Goal: Information Seeking & Learning: Learn about a topic

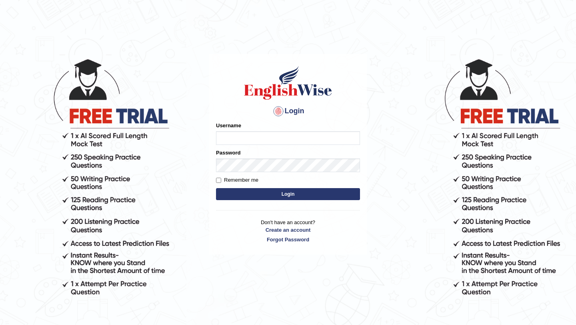
type input "pavithragowda"
click at [272, 195] on button "Login" at bounding box center [288, 194] width 144 height 12
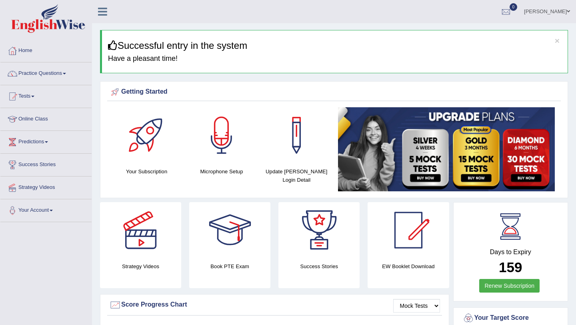
click at [66, 74] on span at bounding box center [64, 74] width 3 height 2
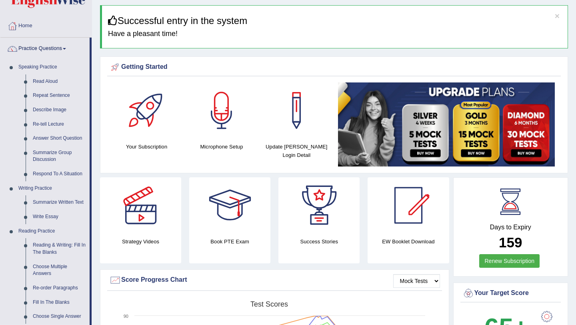
scroll to position [37, 0]
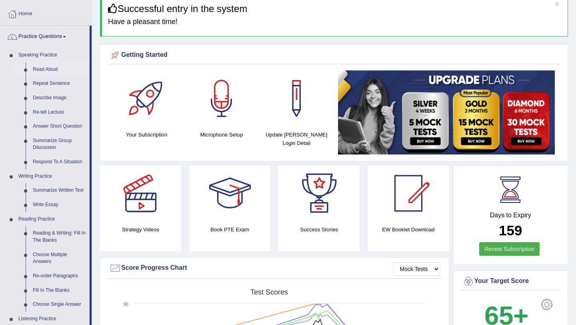
click at [47, 68] on link "Read Aloud" at bounding box center [59, 69] width 60 height 14
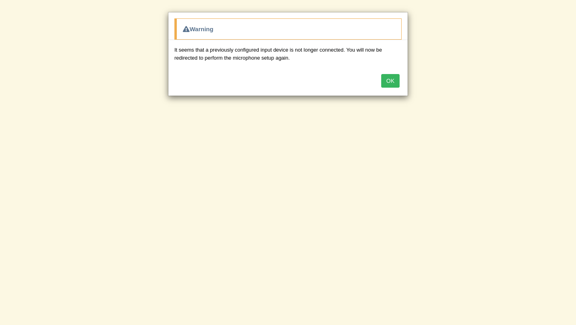
click at [389, 82] on button "OK" at bounding box center [390, 81] width 18 height 14
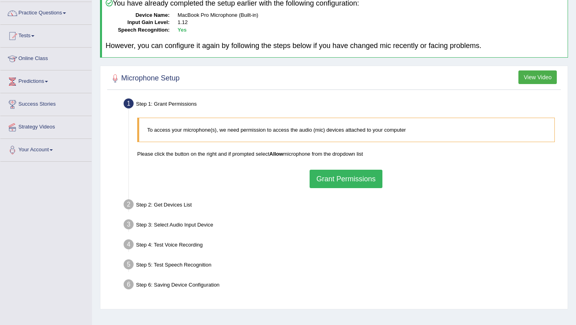
scroll to position [66, 0]
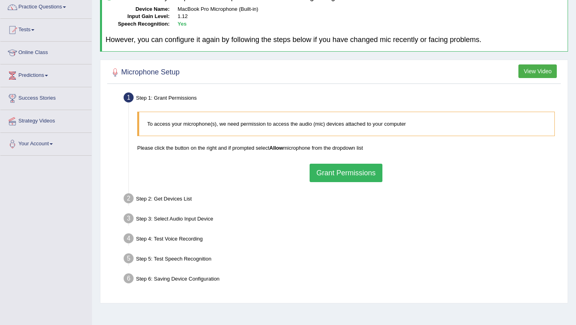
click at [338, 166] on button "Grant Permissions" at bounding box center [346, 173] width 73 height 18
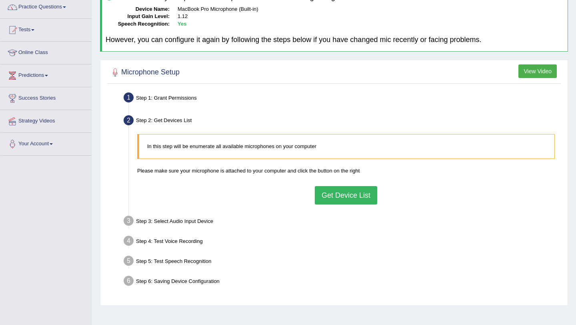
click at [341, 202] on button "Get Device List" at bounding box center [346, 195] width 62 height 18
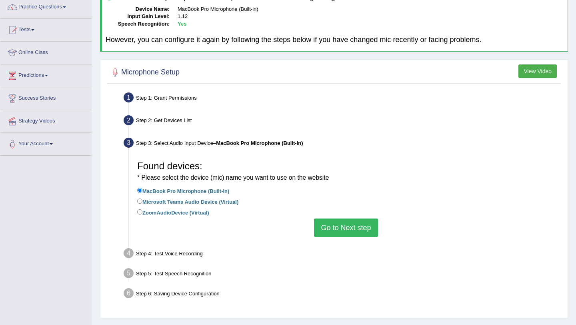
click at [328, 226] on button "Go to Next step" at bounding box center [346, 227] width 64 height 18
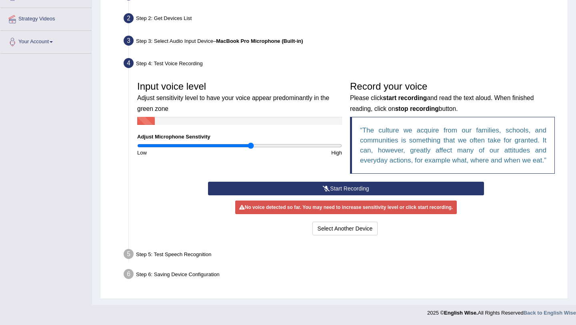
scroll to position [175, 0]
click at [353, 192] on button "Start Recording" at bounding box center [346, 189] width 276 height 14
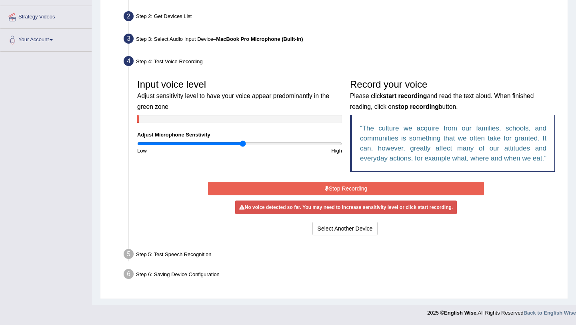
click at [242, 140] on input "range" at bounding box center [239, 143] width 205 height 6
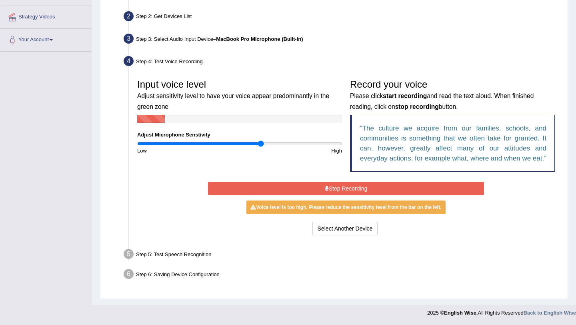
click at [260, 140] on input "range" at bounding box center [239, 143] width 205 height 6
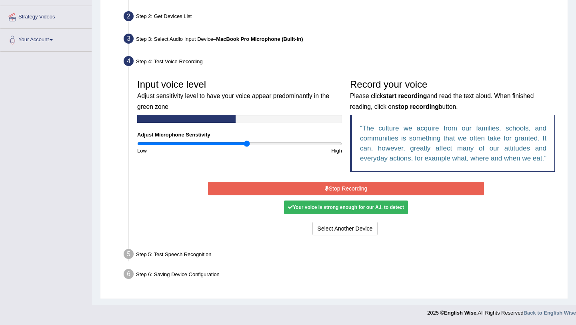
click at [247, 140] on input "range" at bounding box center [239, 143] width 205 height 6
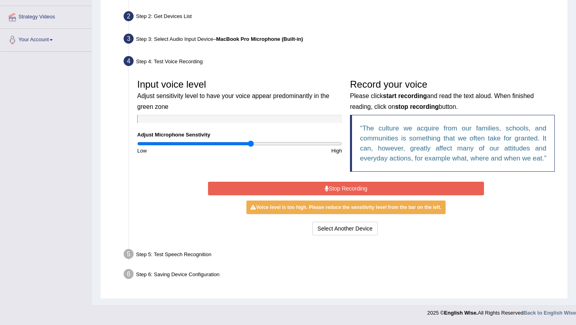
click at [250, 140] on input "range" at bounding box center [239, 143] width 205 height 6
click at [241, 140] on input "range" at bounding box center [239, 143] width 205 height 6
click at [247, 140] on input "range" at bounding box center [239, 143] width 205 height 6
click at [240, 140] on input "range" at bounding box center [239, 143] width 205 height 6
click at [348, 195] on button "Stop Recording" at bounding box center [346, 189] width 276 height 14
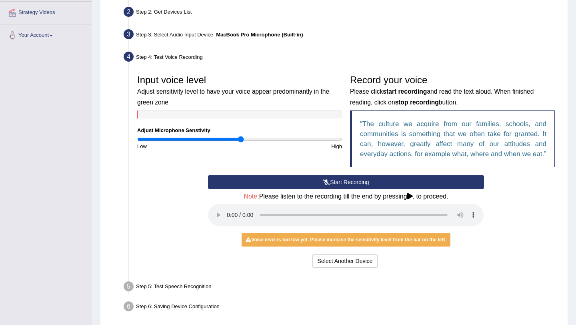
click at [340, 189] on button "Start Recording" at bounding box center [346, 182] width 276 height 14
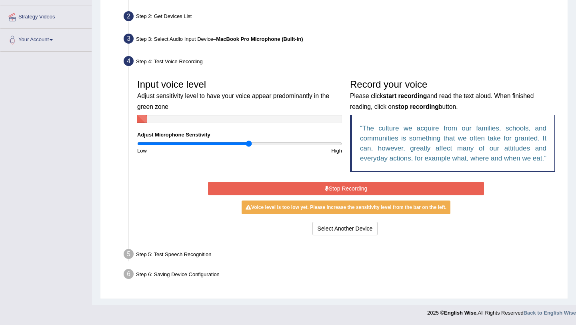
click at [248, 140] on input "range" at bounding box center [239, 143] width 205 height 6
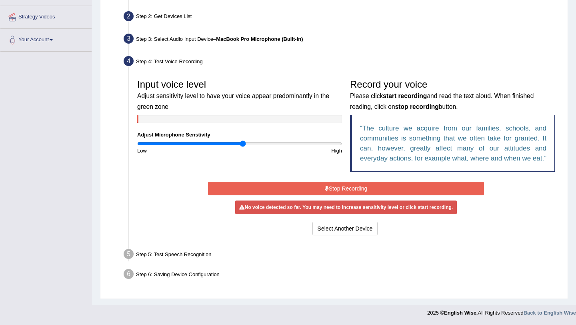
type input "1.04"
click at [243, 140] on input "range" at bounding box center [239, 143] width 205 height 6
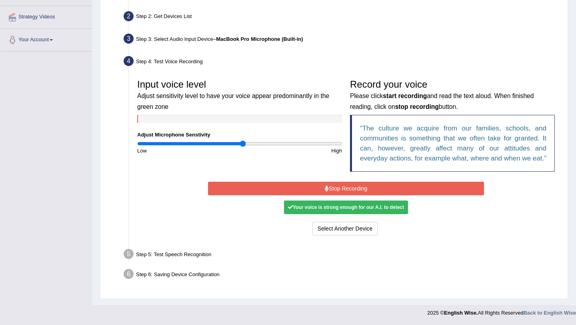
click at [330, 192] on button "Stop Recording" at bounding box center [346, 189] width 276 height 14
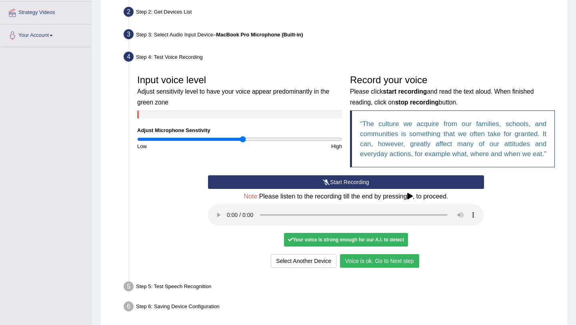
click at [403, 268] on button "Voice is ok. Go to Next step" at bounding box center [379, 261] width 79 height 14
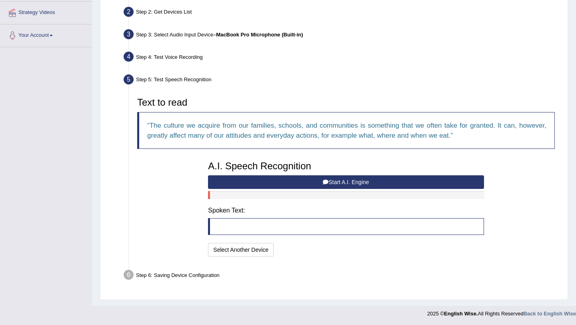
click at [353, 178] on button "Start A.I. Engine" at bounding box center [346, 182] width 276 height 14
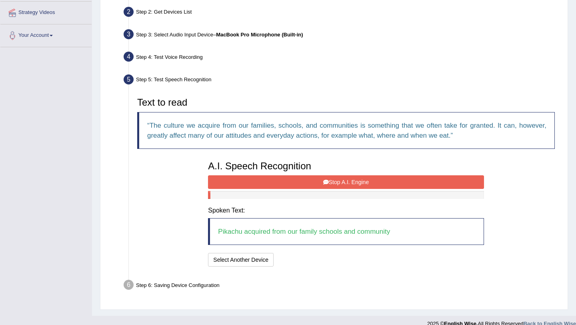
click at [353, 182] on button "Stop A.I. Engine" at bounding box center [346, 182] width 276 height 14
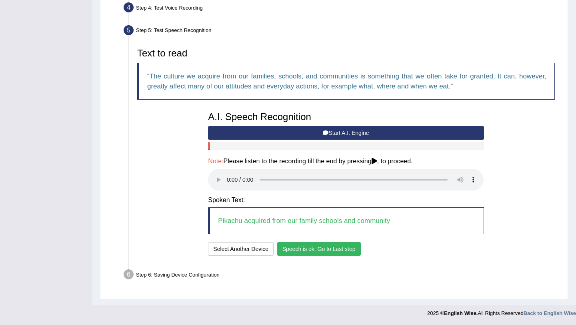
click at [310, 251] on button "Speech is ok. Go to Last step" at bounding box center [319, 249] width 84 height 14
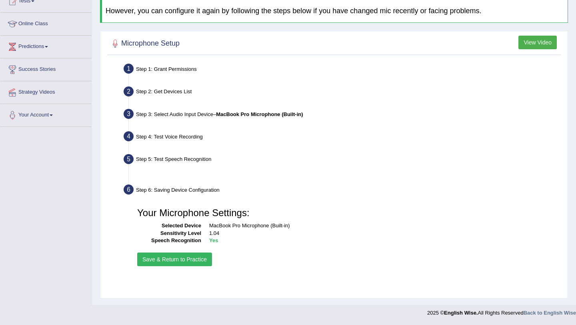
scroll to position [95, 0]
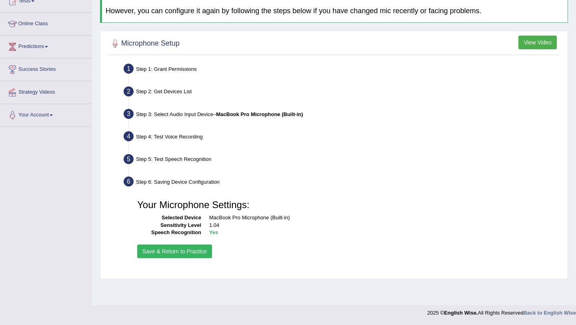
click at [199, 254] on button "Save & Return to Practice" at bounding box center [174, 251] width 75 height 14
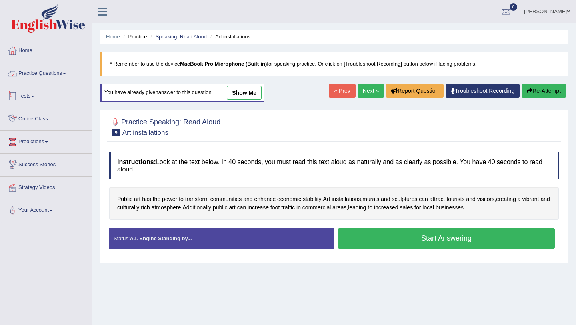
click at [41, 72] on link "Practice Questions" at bounding box center [45, 72] width 91 height 20
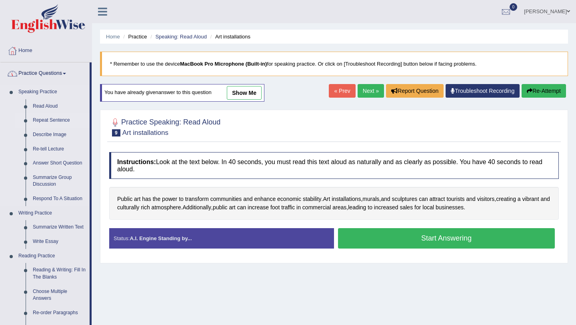
click at [48, 121] on link "Repeat Sentence" at bounding box center [59, 120] width 60 height 14
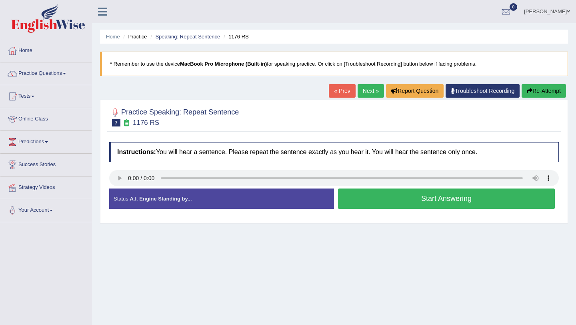
click at [363, 93] on link "Next »" at bounding box center [371, 91] width 26 height 14
click at [360, 92] on link "Next »" at bounding box center [371, 91] width 26 height 14
click at [368, 89] on link "Next »" at bounding box center [371, 91] width 26 height 14
click at [67, 72] on link "Practice Questions" at bounding box center [45, 72] width 91 height 20
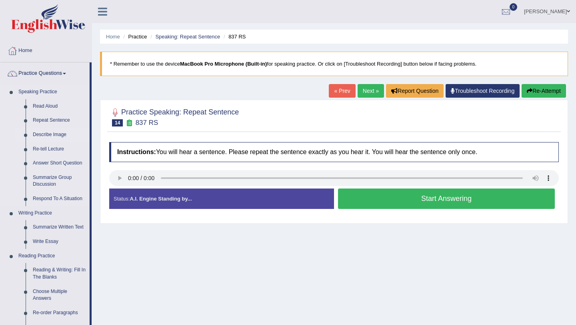
click at [48, 134] on link "Describe Image" at bounding box center [59, 135] width 60 height 14
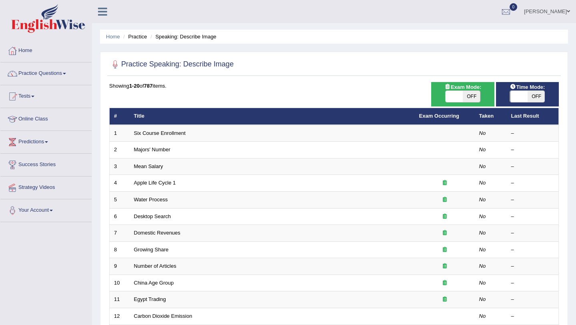
click at [168, 263] on link "Number of Articles" at bounding box center [155, 266] width 42 height 6
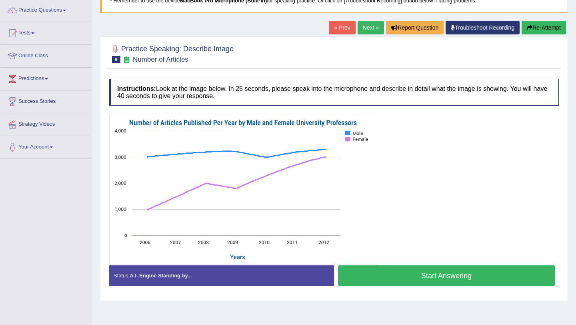
scroll to position [63, 0]
click at [371, 26] on link "Next »" at bounding box center [371, 28] width 26 height 14
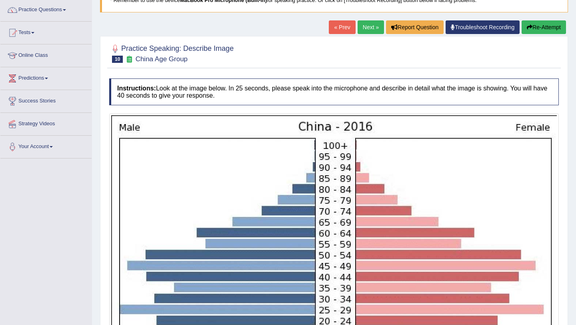
scroll to position [65, 0]
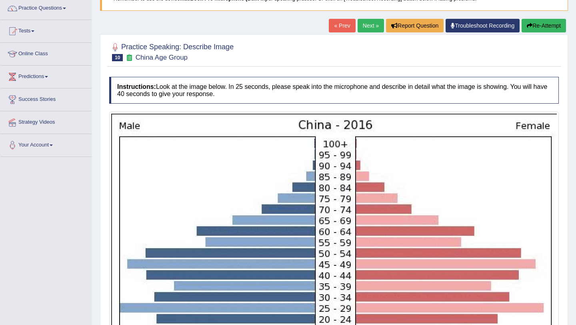
click at [365, 23] on link "Next »" at bounding box center [371, 26] width 26 height 14
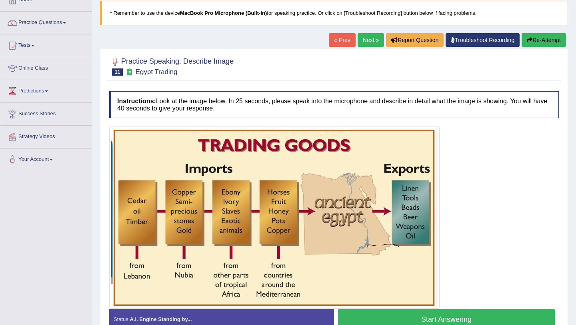
scroll to position [50, 0]
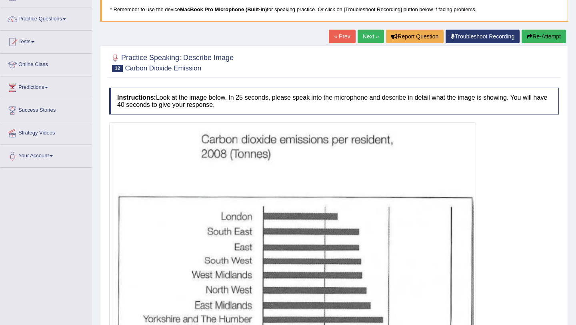
click at [373, 37] on link "Next »" at bounding box center [371, 37] width 26 height 14
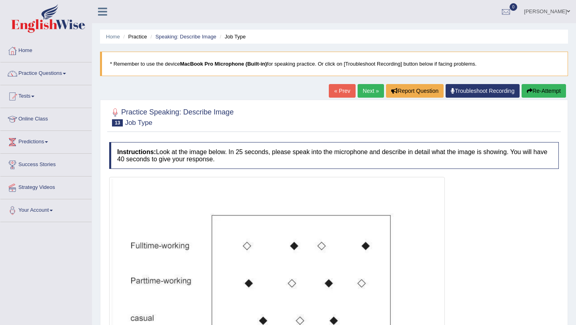
click at [364, 87] on link "Next »" at bounding box center [371, 91] width 26 height 14
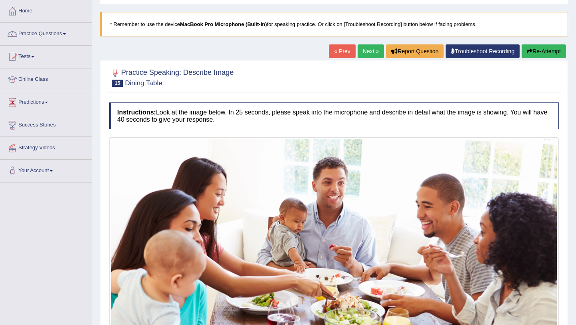
scroll to position [23, 0]
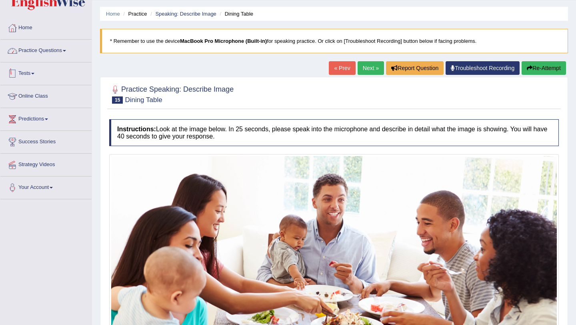
click at [61, 52] on link "Practice Questions" at bounding box center [45, 50] width 91 height 20
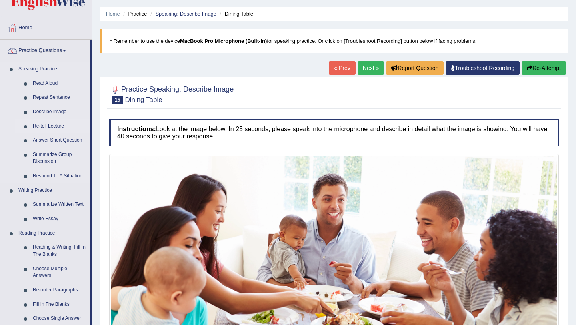
click at [47, 125] on link "Re-tell Lecture" at bounding box center [59, 126] width 60 height 14
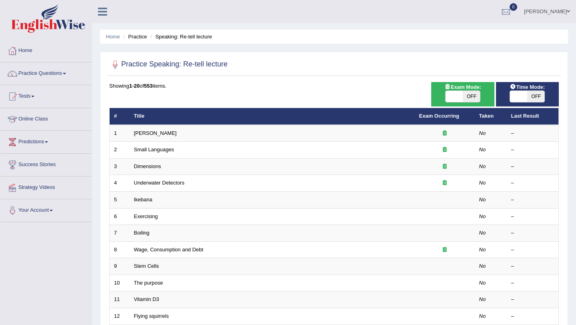
click at [166, 246] on link "Wage, Consumption and Debt" at bounding box center [169, 249] width 70 height 6
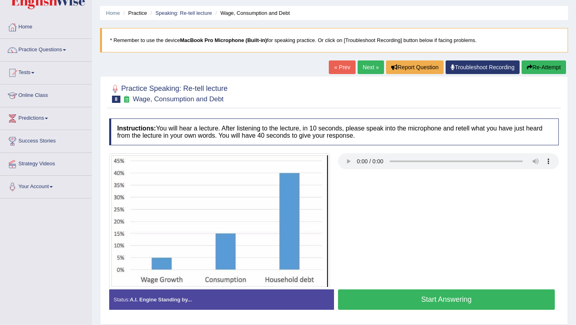
scroll to position [30, 0]
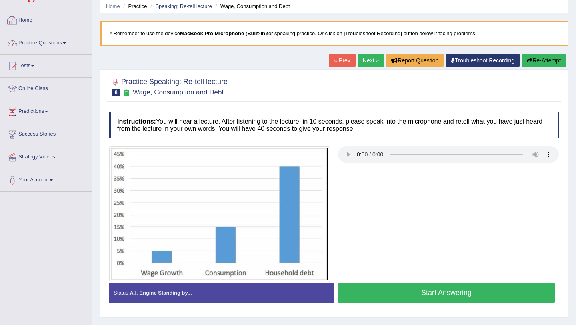
click at [58, 44] on link "Practice Questions" at bounding box center [45, 42] width 91 height 20
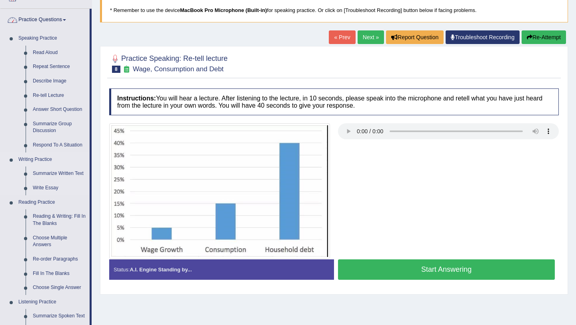
scroll to position [57, 0]
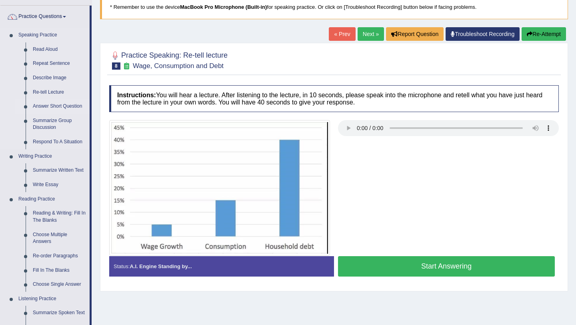
click at [68, 105] on link "Answer Short Question" at bounding box center [59, 106] width 60 height 14
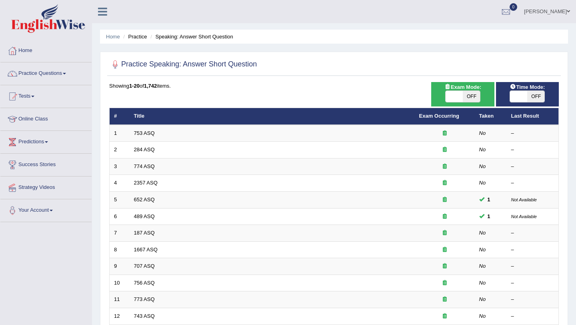
click at [144, 258] on td "707 ASQ" at bounding box center [272, 266] width 285 height 17
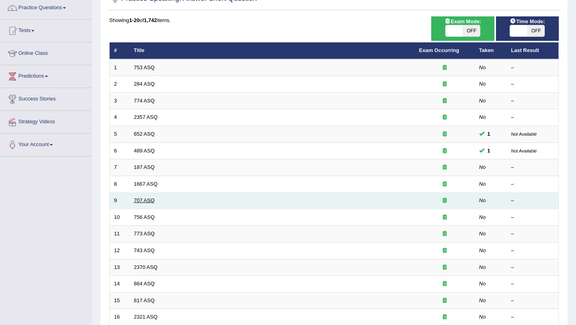
click at [148, 199] on link "707 ASQ" at bounding box center [144, 200] width 21 height 6
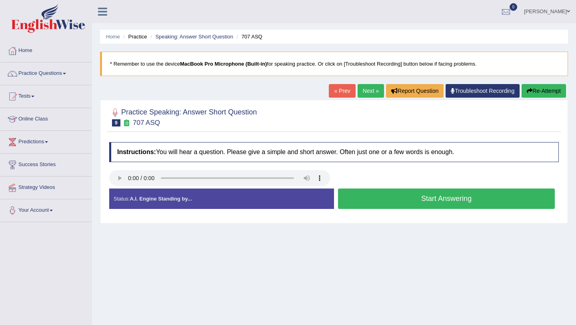
click at [367, 96] on link "Next »" at bounding box center [371, 91] width 26 height 14
click at [365, 90] on link "Next »" at bounding box center [371, 91] width 26 height 14
click at [382, 202] on button "Start Answering" at bounding box center [446, 198] width 217 height 20
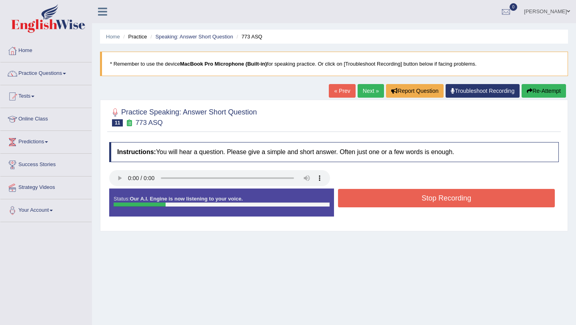
click at [382, 202] on button "Stop Recording" at bounding box center [446, 198] width 217 height 18
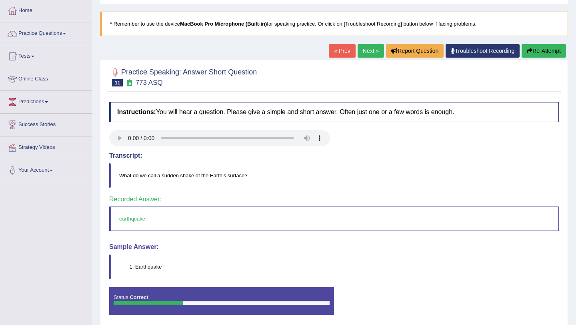
scroll to position [30, 0]
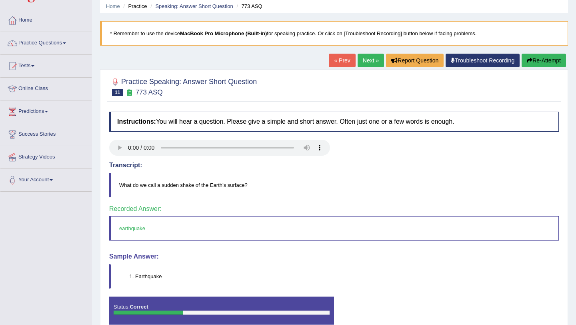
click at [53, 40] on link "Practice Questions" at bounding box center [45, 42] width 91 height 20
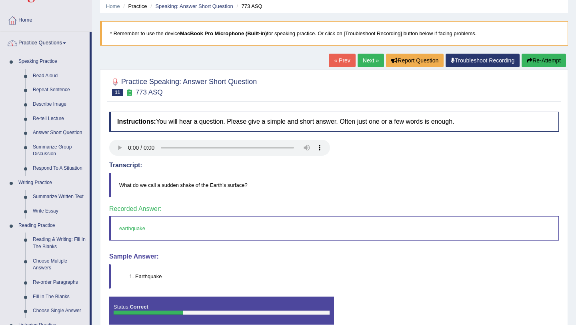
click at [66, 39] on link "Practice Questions" at bounding box center [44, 42] width 89 height 20
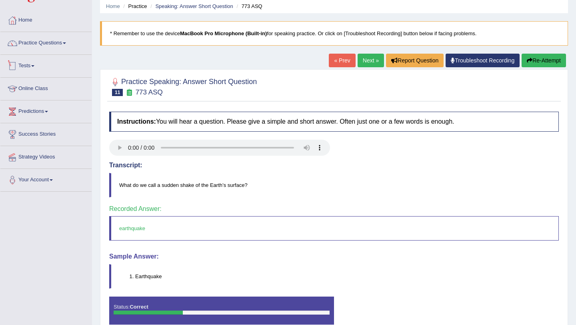
click at [35, 64] on link "Tests" at bounding box center [45, 65] width 91 height 20
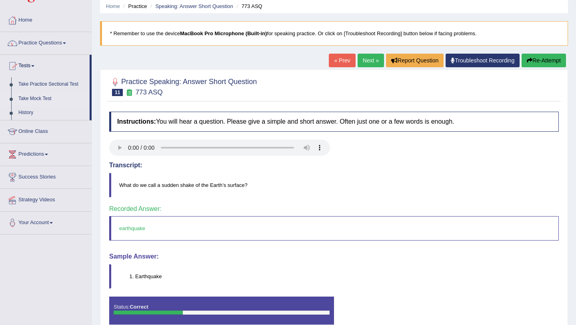
click at [35, 96] on link "Take Mock Test" at bounding box center [52, 99] width 75 height 14
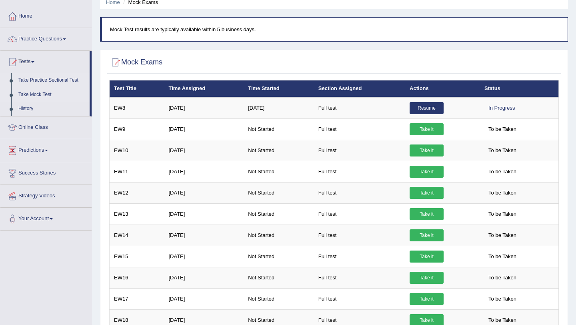
click at [62, 81] on link "Take Practice Sectional Test" at bounding box center [52, 80] width 75 height 14
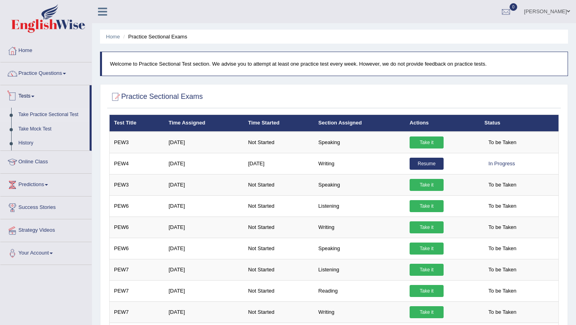
click at [32, 98] on link "Tests" at bounding box center [44, 95] width 89 height 20
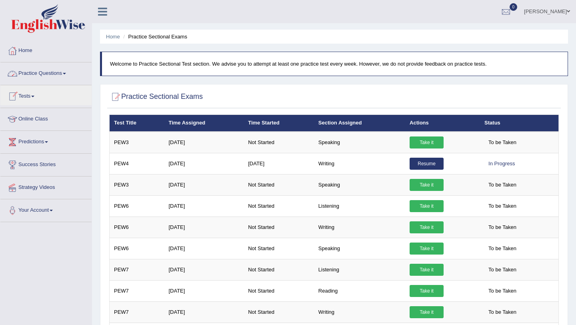
click at [56, 77] on link "Practice Questions" at bounding box center [45, 72] width 91 height 20
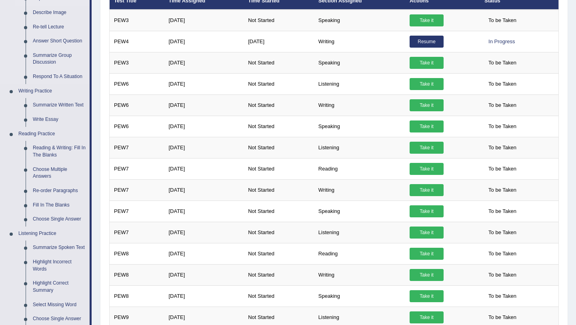
scroll to position [124, 0]
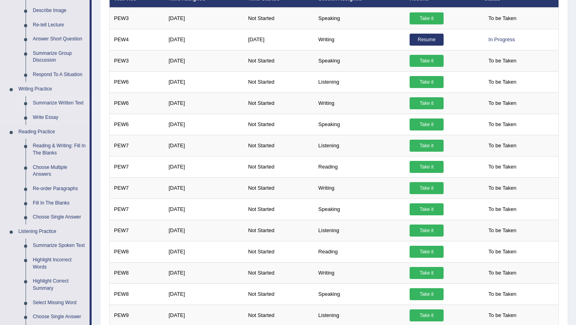
click at [67, 105] on link "Summarize Written Text" at bounding box center [59, 103] width 60 height 14
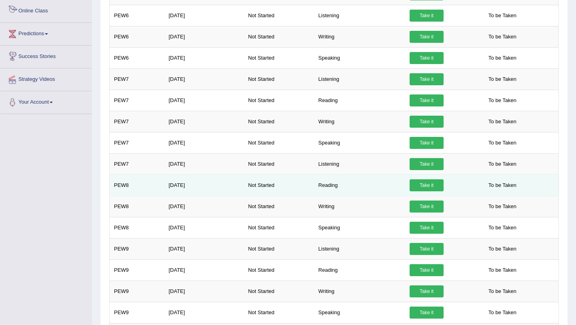
scroll to position [399, 0]
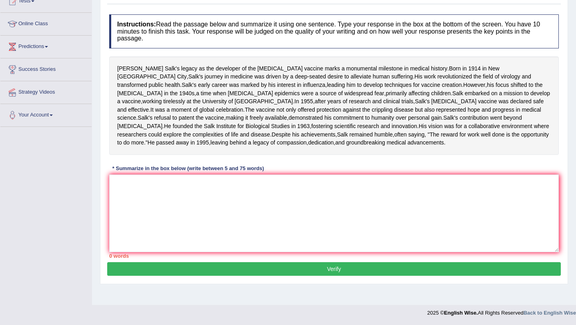
scroll to position [121, 0]
click at [226, 217] on textarea at bounding box center [334, 213] width 450 height 78
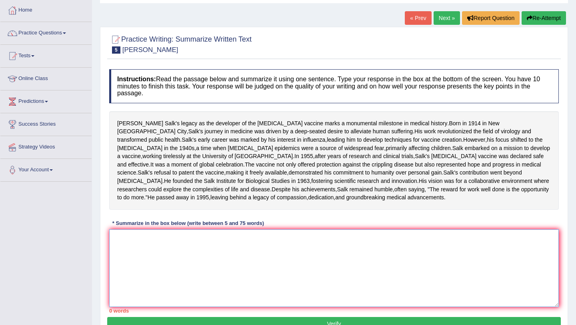
scroll to position [37, 0]
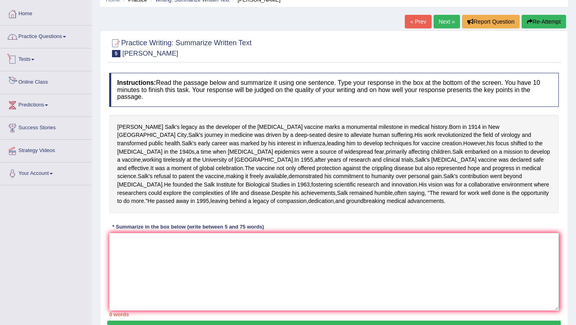
click at [66, 37] on link "Practice Questions" at bounding box center [45, 36] width 91 height 20
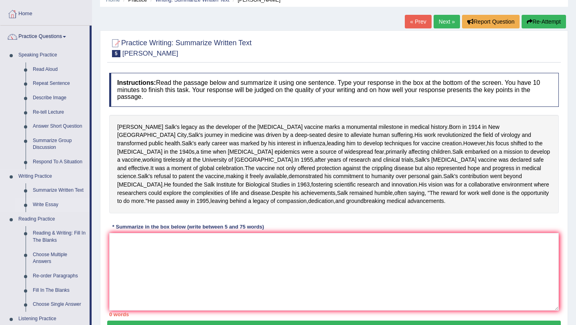
click at [48, 205] on link "Write Essay" at bounding box center [59, 205] width 60 height 14
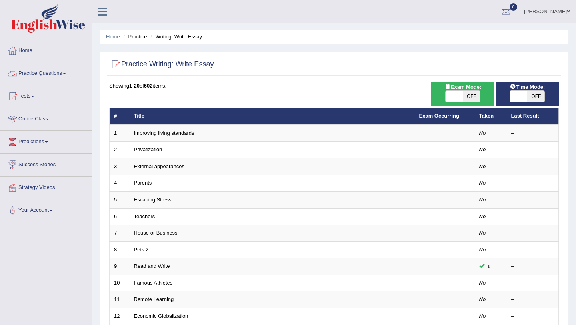
click at [42, 72] on link "Practice Questions" at bounding box center [45, 72] width 91 height 20
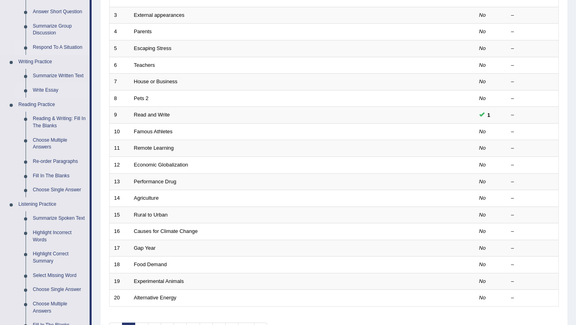
scroll to position [152, 0]
click at [48, 123] on link "Reading & Writing: Fill In The Blanks" at bounding box center [59, 121] width 60 height 21
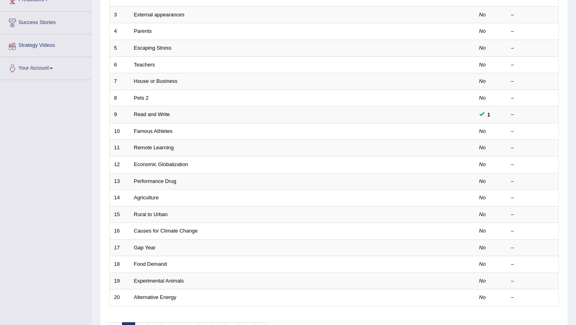
scroll to position [180, 0]
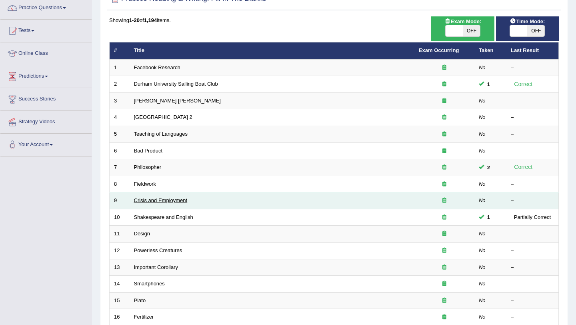
click at [148, 201] on link "Crisis and Employment" at bounding box center [161, 200] width 54 height 6
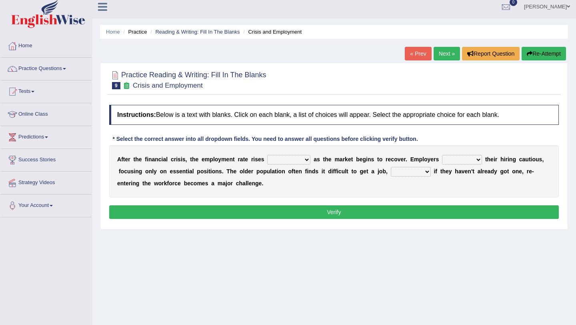
click at [303, 159] on select "normally conversely strenuously sharply" at bounding box center [288, 160] width 43 height 10
select select "conversely"
click at [267, 155] on select "normally conversely strenuously sharply" at bounding box center [288, 160] width 43 height 10
click at [421, 172] on select "although while then because" at bounding box center [411, 172] width 40 height 10
select select "because"
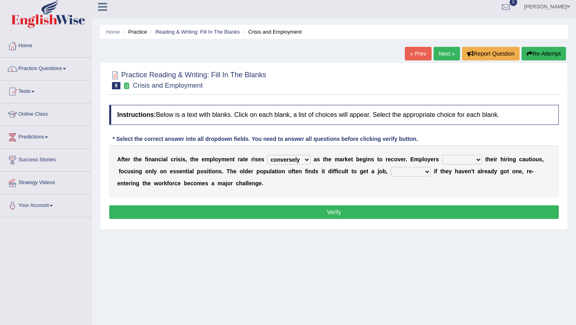
click at [391, 167] on select "although while then because" at bounding box center [411, 172] width 40 height 10
click at [473, 162] on select "keeping kept keep are kept" at bounding box center [462, 160] width 40 height 10
select select "keep"
click at [442, 155] on select "keeping kept keep are kept" at bounding box center [462, 160] width 40 height 10
click at [54, 67] on link "Practice Questions" at bounding box center [45, 68] width 91 height 20
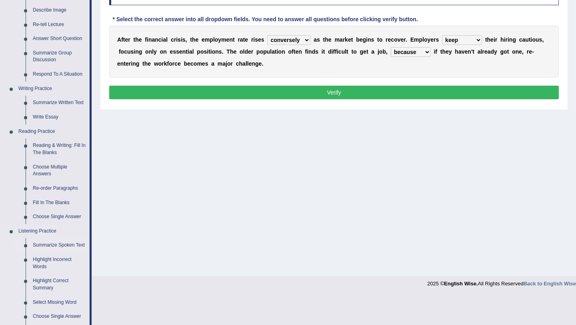
scroll to position [139, 0]
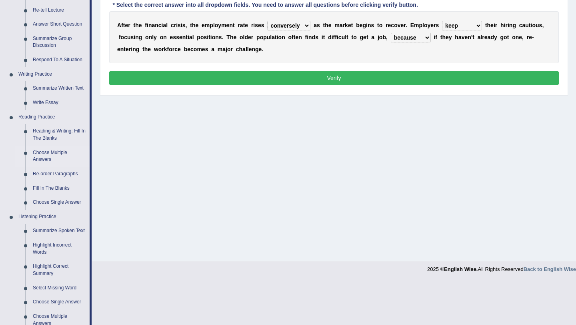
click at [52, 158] on link "Choose Multiple Answers" at bounding box center [59, 156] width 60 height 21
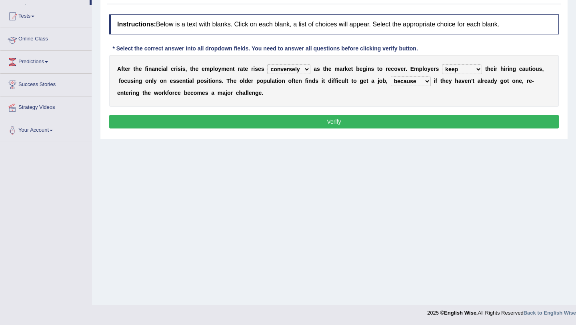
scroll to position [95, 0]
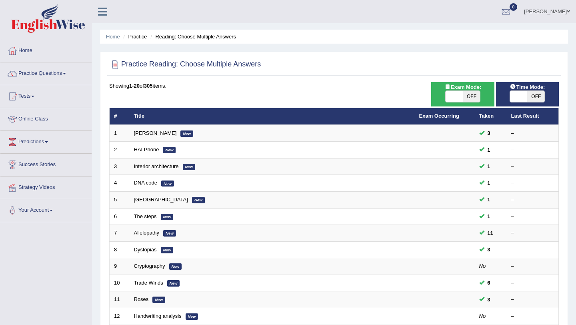
scroll to position [69, 0]
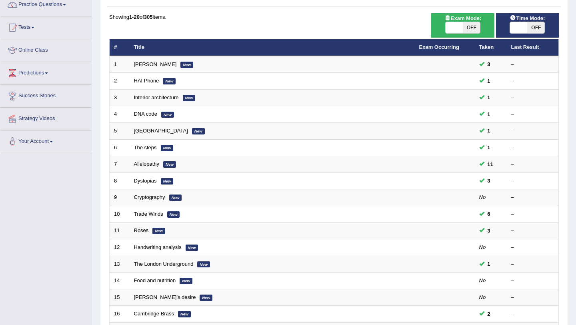
click at [158, 197] on link "Cryptography" at bounding box center [149, 197] width 31 height 6
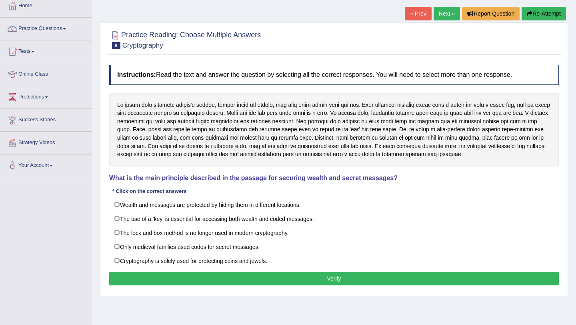
scroll to position [44, 0]
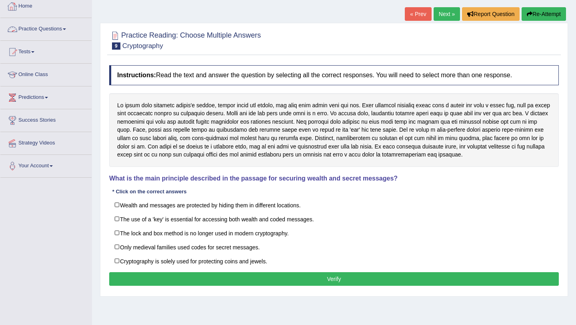
click at [42, 33] on link "Practice Questions" at bounding box center [45, 28] width 91 height 20
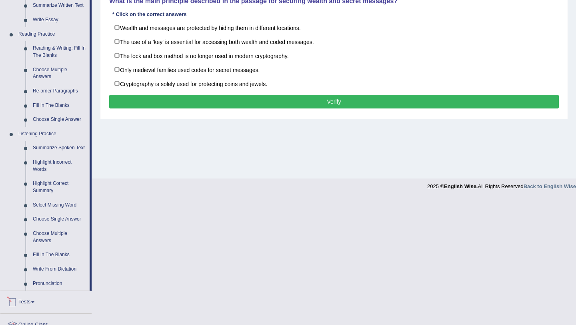
scroll to position [229, 0]
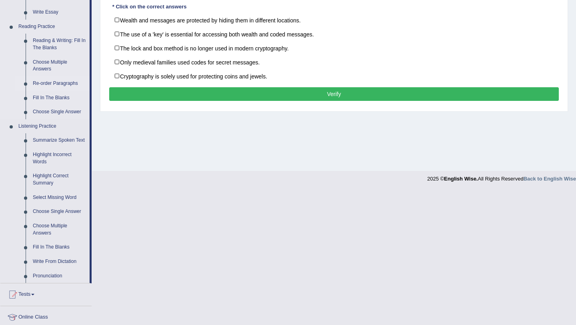
click at [54, 83] on link "Re-order Paragraphs" at bounding box center [59, 83] width 60 height 14
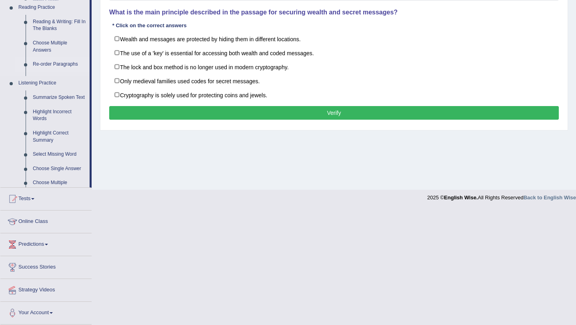
scroll to position [95, 0]
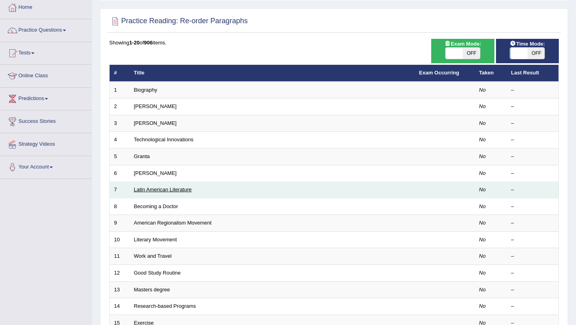
click at [171, 192] on link "Latin American Literature" at bounding box center [163, 189] width 58 height 6
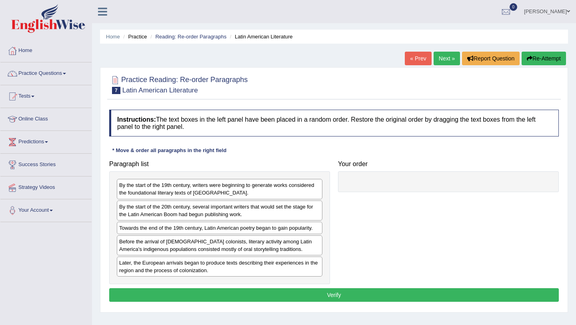
click at [154, 248] on div "Before the arrival of European colonists, literary activity among Latin America…" at bounding box center [220, 245] width 206 height 20
click at [162, 229] on div "Towards the end of the 19th century, Latin American poetry began to gain popula…" at bounding box center [220, 228] width 206 height 12
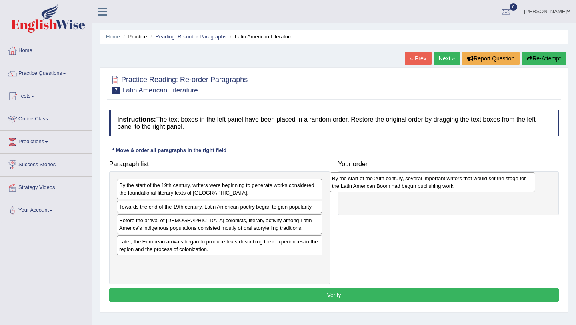
drag, startPoint x: 152, startPoint y: 208, endPoint x: 365, endPoint y: 180, distance: 214.7
click at [365, 180] on div "By the start of the 20th century, several important writers that would set the …" at bounding box center [433, 182] width 206 height 20
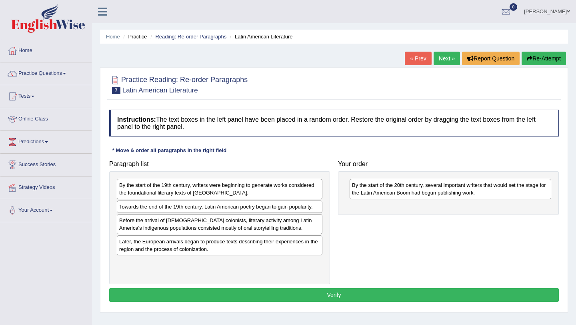
click at [170, 192] on div "By the start of the 19th century, writers were beginning to generate works cons…" at bounding box center [220, 189] width 206 height 20
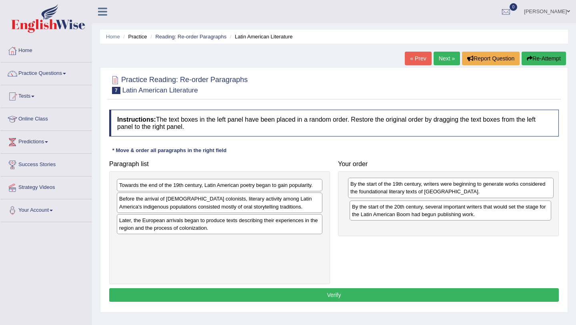
drag, startPoint x: 286, startPoint y: 189, endPoint x: 518, endPoint y: 188, distance: 231.2
click at [518, 188] on div "By the start of the 19th century, writers were beginning to generate works cons…" at bounding box center [451, 188] width 206 height 20
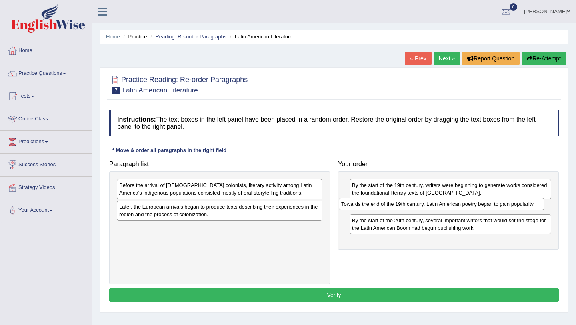
drag, startPoint x: 260, startPoint y: 188, endPoint x: 482, endPoint y: 206, distance: 222.8
click at [482, 206] on div "Towards the end of the 19th century, Latin American poetry began to gain popula…" at bounding box center [442, 204] width 206 height 12
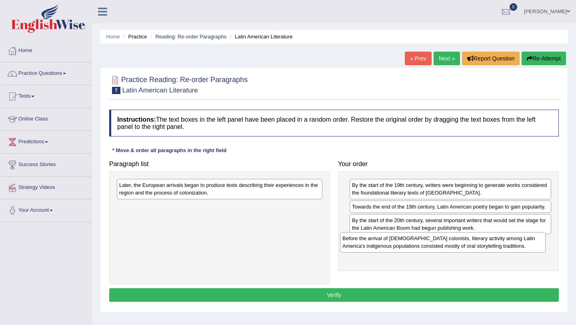
drag, startPoint x: 224, startPoint y: 191, endPoint x: 447, endPoint y: 244, distance: 229.4
click at [447, 244] on div "Before the arrival of European colonists, literary activity among Latin America…" at bounding box center [443, 242] width 206 height 20
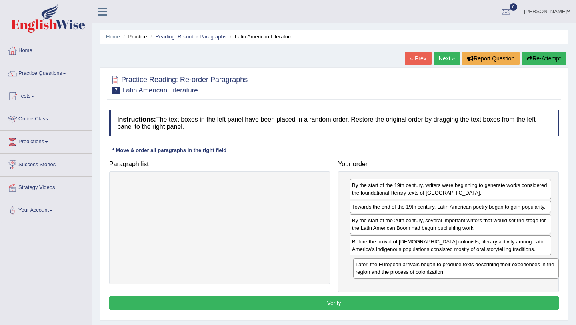
drag, startPoint x: 264, startPoint y: 184, endPoint x: 501, endPoint y: 264, distance: 249.3
click at [501, 264] on div "Later, the European arrivals began to produce texts describing their experience…" at bounding box center [456, 268] width 206 height 20
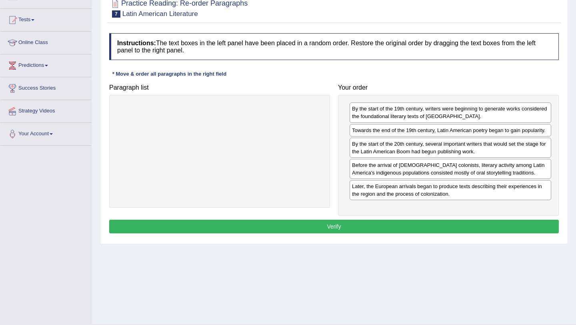
scroll to position [76, 0]
click at [338, 224] on button "Verify" at bounding box center [334, 227] width 450 height 14
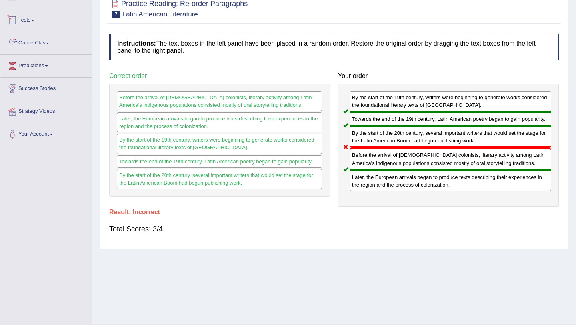
scroll to position [46, 0]
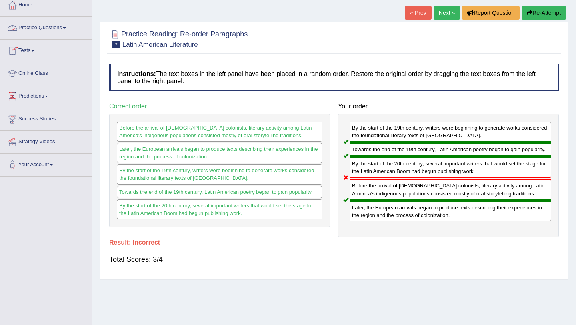
click at [34, 24] on link "Practice Questions" at bounding box center [45, 27] width 91 height 20
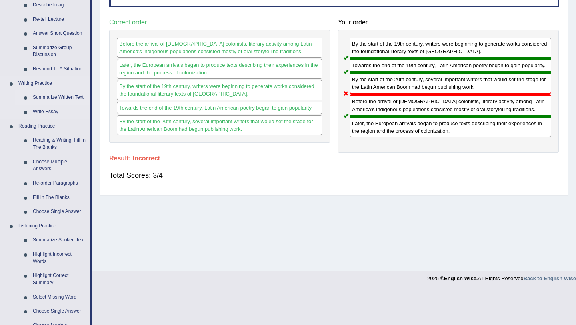
scroll to position [182, 0]
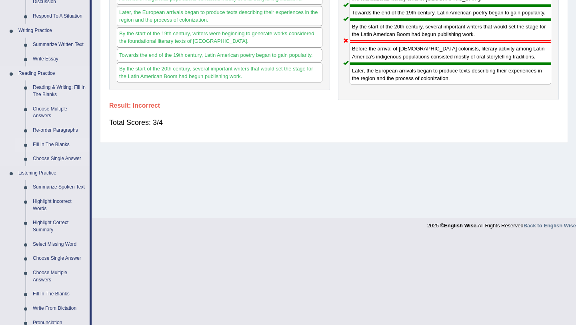
click at [49, 144] on link "Fill In The Blanks" at bounding box center [59, 145] width 60 height 14
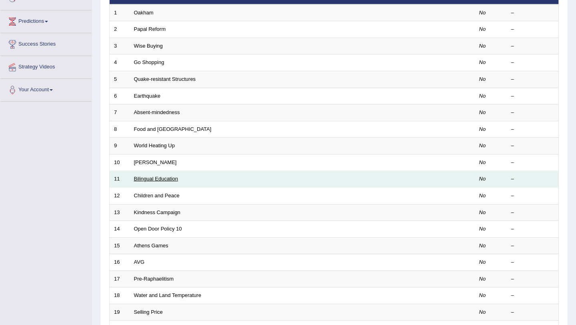
click at [147, 177] on link "Bilingual Education" at bounding box center [156, 179] width 44 height 6
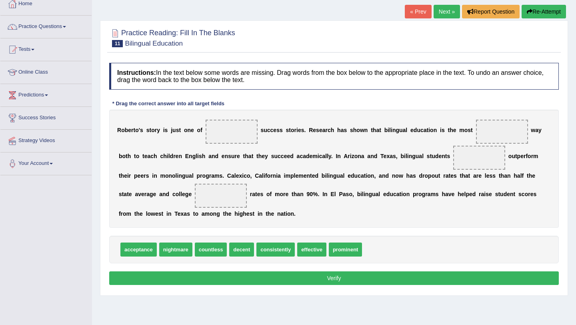
scroll to position [47, 0]
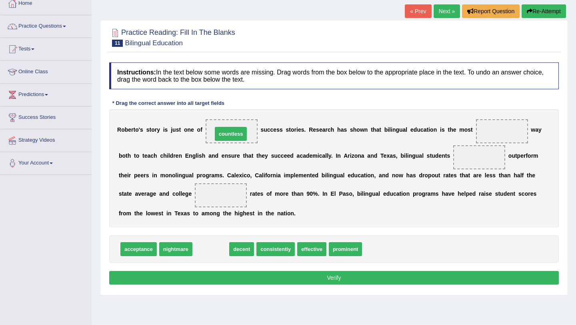
drag, startPoint x: 208, startPoint y: 249, endPoint x: 228, endPoint y: 134, distance: 116.9
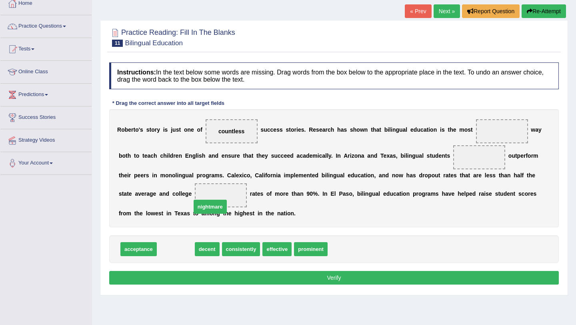
drag, startPoint x: 176, startPoint y: 250, endPoint x: 210, endPoint y: 208, distance: 54.6
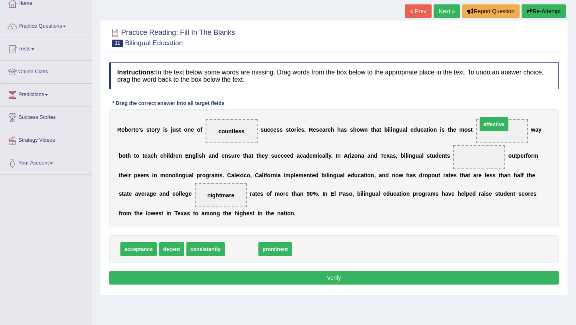
drag, startPoint x: 240, startPoint y: 248, endPoint x: 492, endPoint y: 129, distance: 278.8
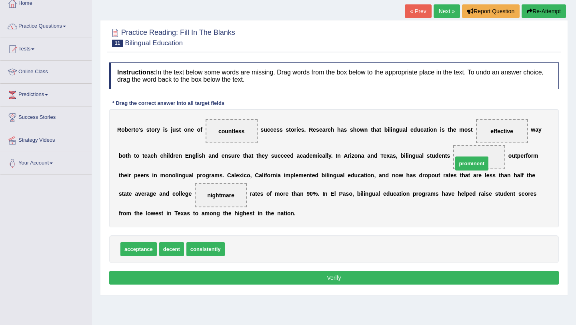
drag, startPoint x: 245, startPoint y: 250, endPoint x: 473, endPoint y: 164, distance: 243.5
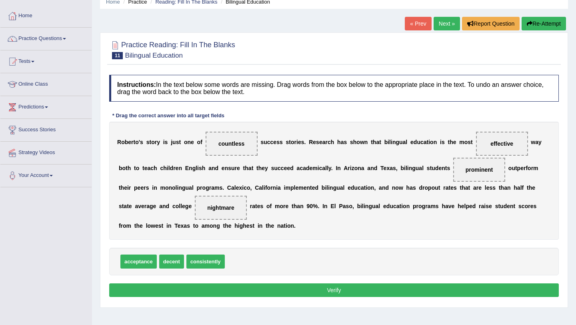
scroll to position [35, 0]
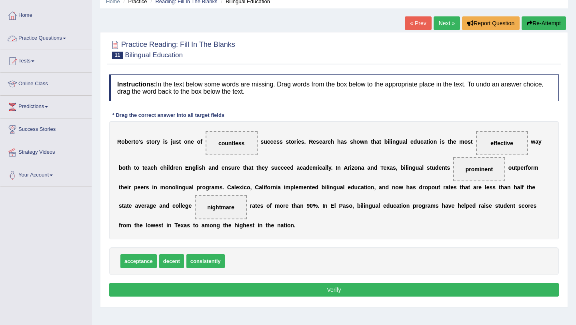
click at [53, 40] on link "Practice Questions" at bounding box center [45, 37] width 91 height 20
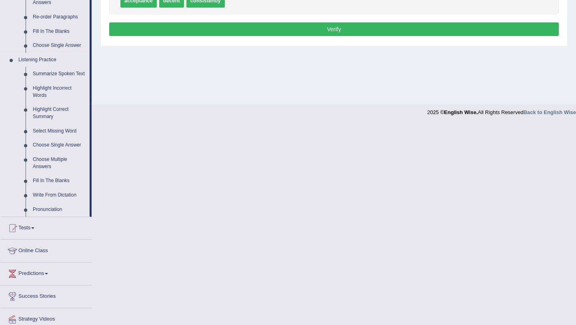
scroll to position [297, 0]
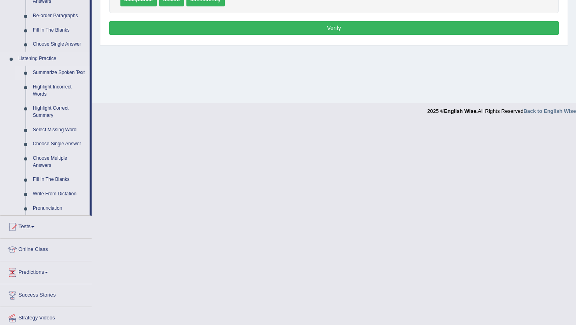
click at [45, 78] on link "Summarize Spoken Text" at bounding box center [59, 73] width 60 height 14
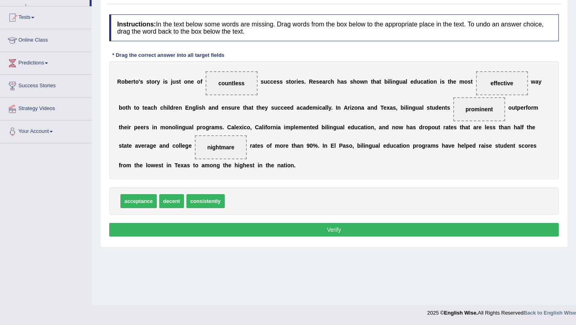
scroll to position [95, 0]
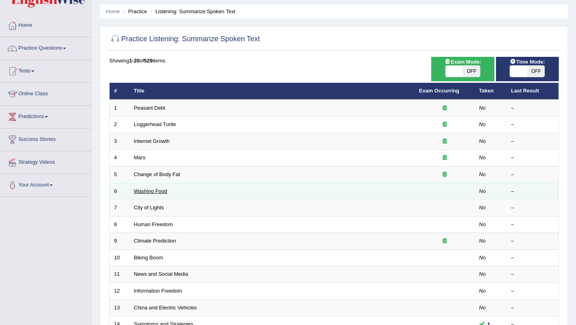
click at [151, 191] on link "Washing Food" at bounding box center [150, 191] width 33 height 6
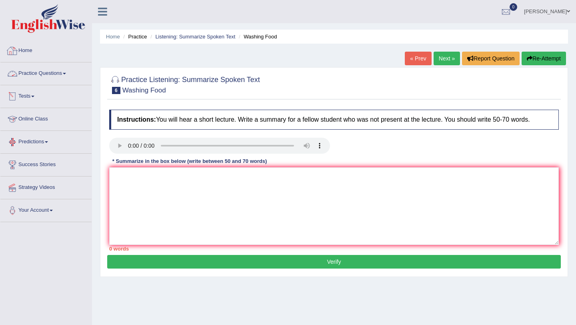
click at [36, 72] on link "Practice Questions" at bounding box center [45, 72] width 91 height 20
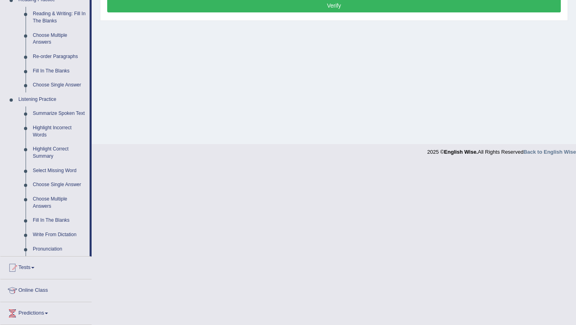
scroll to position [259, 0]
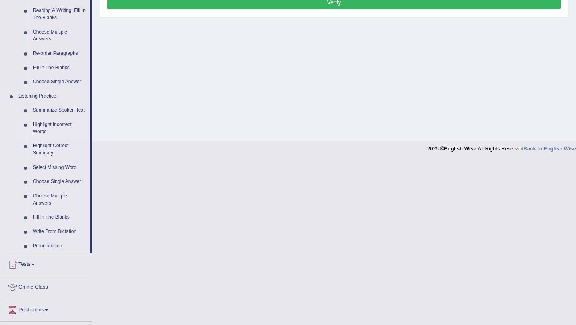
click at [49, 130] on link "Highlight Incorrect Words" at bounding box center [59, 128] width 60 height 21
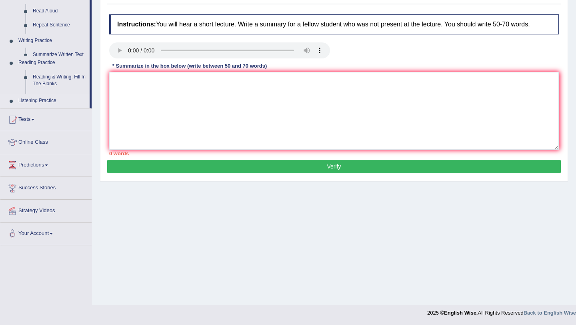
scroll to position [95, 0]
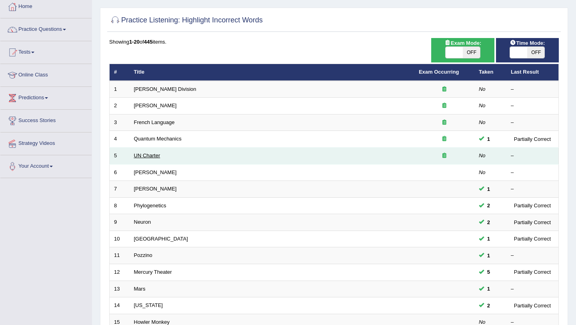
click at [148, 157] on link "UN Charter" at bounding box center [147, 155] width 26 height 6
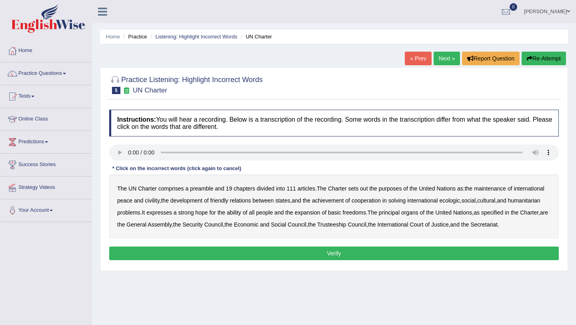
click at [341, 188] on b "Charter" at bounding box center [337, 188] width 19 height 6
click at [342, 188] on b "Charter" at bounding box center [337, 188] width 19 height 6
click at [368, 190] on b "out" at bounding box center [364, 188] width 8 height 6
click at [159, 199] on b "civility" at bounding box center [152, 200] width 14 height 6
click at [460, 201] on b "ecologic" at bounding box center [449, 200] width 20 height 6
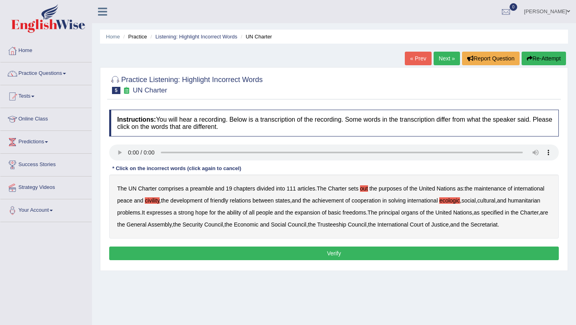
click at [241, 213] on b "ability" at bounding box center [234, 212] width 14 height 6
click at [321, 260] on button "Verify" at bounding box center [334, 253] width 450 height 14
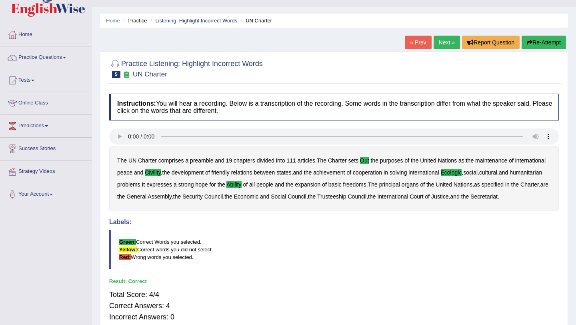
scroll to position [16, 0]
click at [64, 61] on link "Practice Questions" at bounding box center [45, 57] width 91 height 20
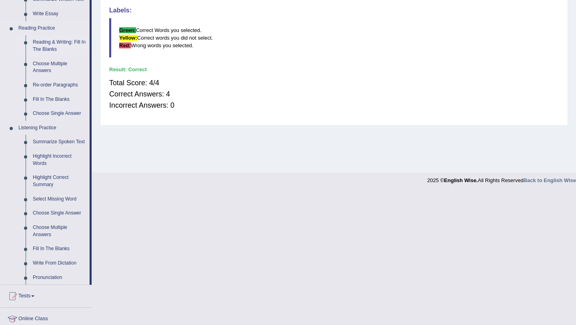
scroll to position [252, 0]
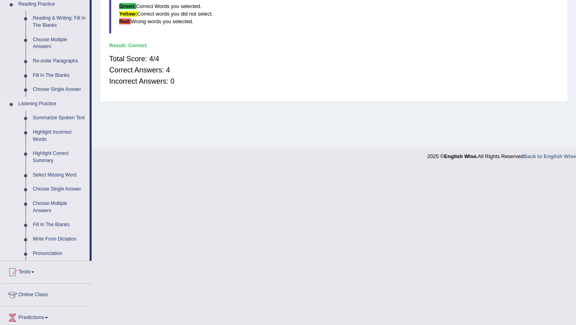
click at [55, 160] on link "Highlight Correct Summary" at bounding box center [59, 156] width 60 height 21
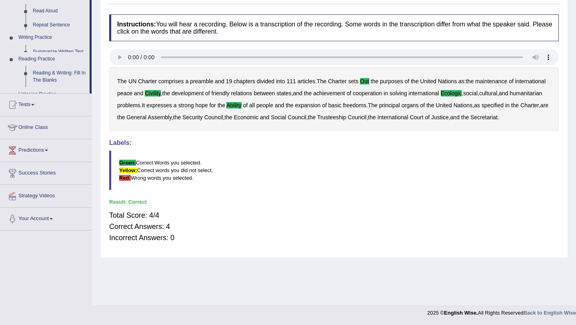
scroll to position [95, 0]
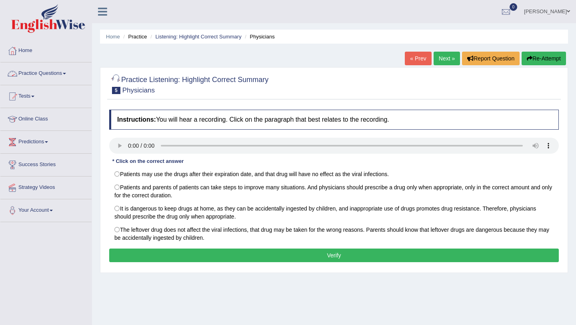
click at [58, 73] on link "Practice Questions" at bounding box center [45, 72] width 91 height 20
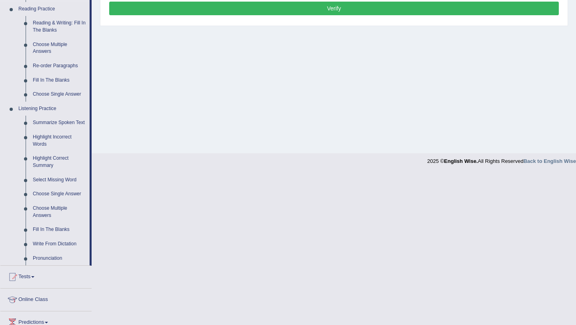
scroll to position [264, 0]
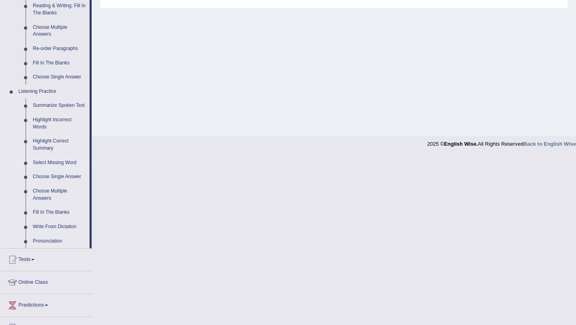
click at [52, 168] on link "Select Missing Word" at bounding box center [59, 163] width 60 height 14
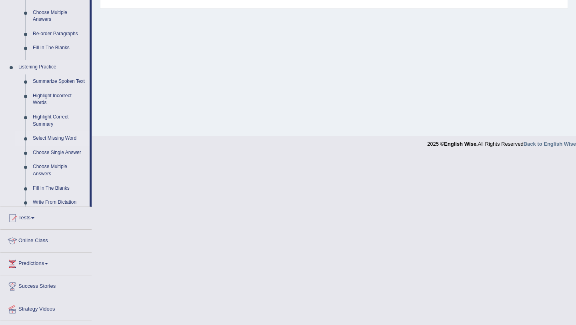
scroll to position [98, 0]
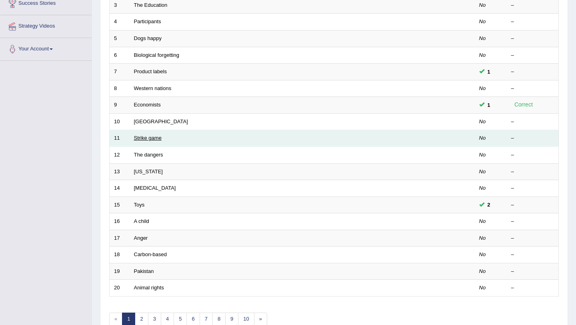
click at [147, 140] on link "Strike game" at bounding box center [148, 138] width 28 height 6
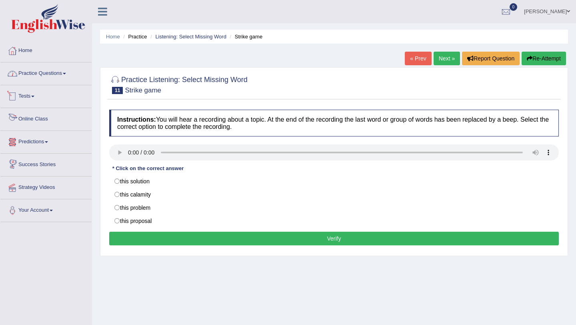
click at [36, 76] on link "Practice Questions" at bounding box center [45, 72] width 91 height 20
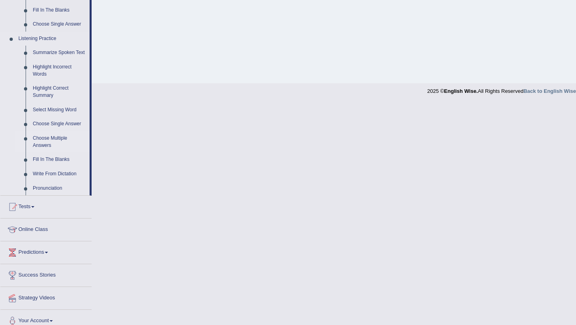
scroll to position [318, 0]
click at [41, 166] on link "Fill In The Blanks" at bounding box center [59, 159] width 60 height 14
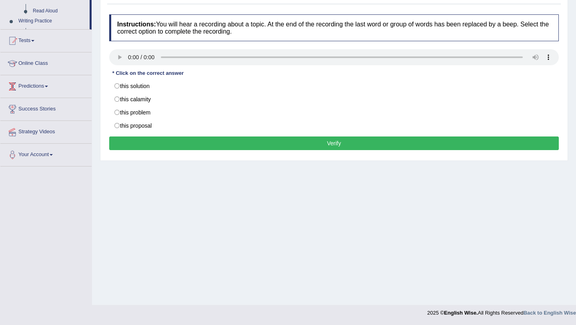
scroll to position [95, 0]
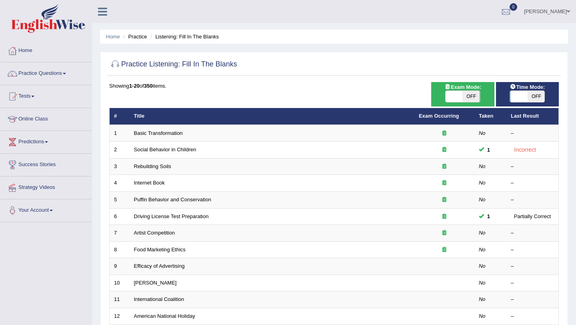
click at [190, 214] on link "Driving License Test Preparation" at bounding box center [171, 216] width 75 height 6
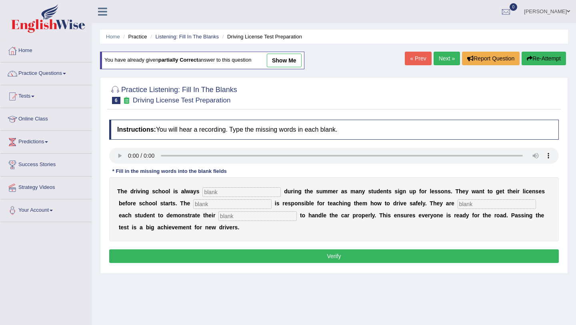
click at [244, 191] on input "text" at bounding box center [241, 192] width 78 height 10
click at [221, 192] on input "text" at bounding box center [241, 192] width 78 height 10
click at [222, 194] on input "text" at bounding box center [241, 192] width 78 height 10
type input "busy"
click at [193, 205] on input "text" at bounding box center [232, 204] width 78 height 10
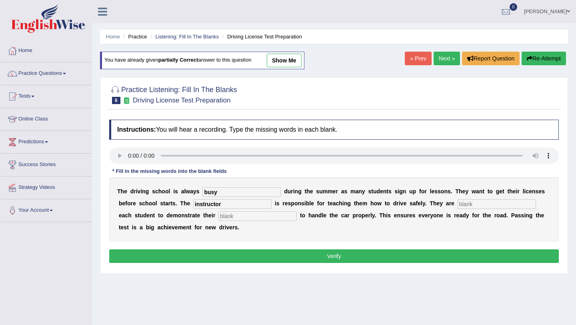
type input "instructor"
click at [458, 204] on input "text" at bounding box center [497, 204] width 78 height 10
type input "requiring"
click at [218, 214] on input "text" at bounding box center [257, 216] width 78 height 10
drag, startPoint x: 194, startPoint y: 217, endPoint x: 160, endPoint y: 217, distance: 34.8
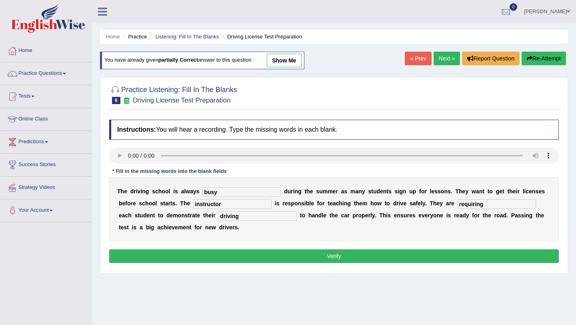
click at [159, 217] on div "T h e d r i v i n g s c h o o l i s a l w a y s busy d u r i n g t h e s u m m …" at bounding box center [334, 209] width 450 height 64
type input "driving"
click at [338, 255] on button "Verify" at bounding box center [334, 256] width 450 height 14
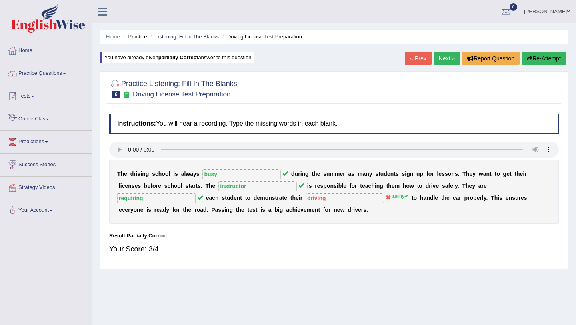
click at [68, 70] on link "Practice Questions" at bounding box center [45, 72] width 91 height 20
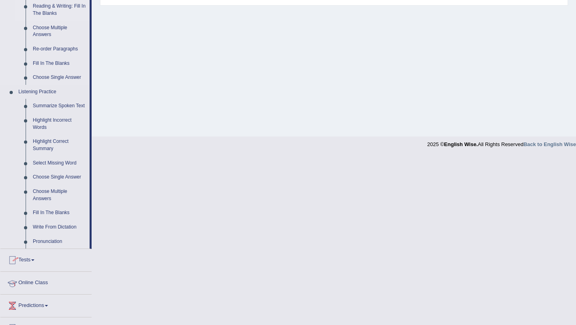
scroll to position [329, 0]
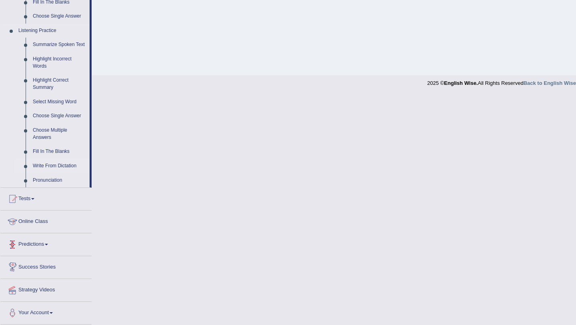
click at [56, 166] on link "Write From Dictation" at bounding box center [59, 166] width 60 height 14
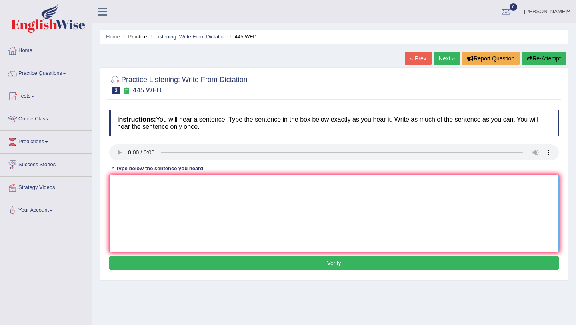
click at [180, 182] on textarea at bounding box center [334, 213] width 450 height 78
click at [52, 75] on link "Practice Questions" at bounding box center [45, 72] width 91 height 20
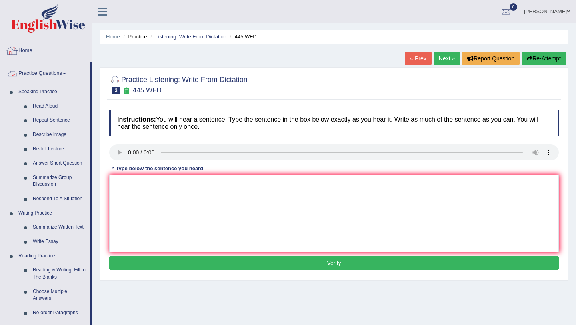
click at [48, 74] on link "Practice Questions" at bounding box center [44, 72] width 89 height 20
